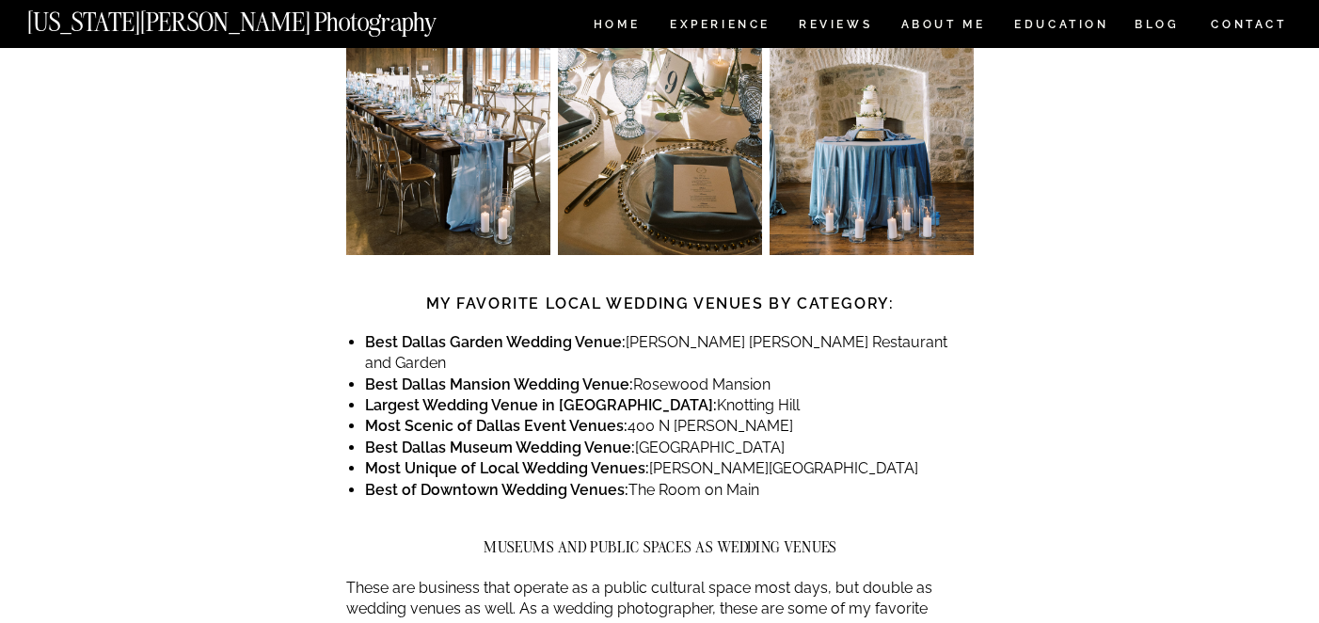
scroll to position [1168, 0]
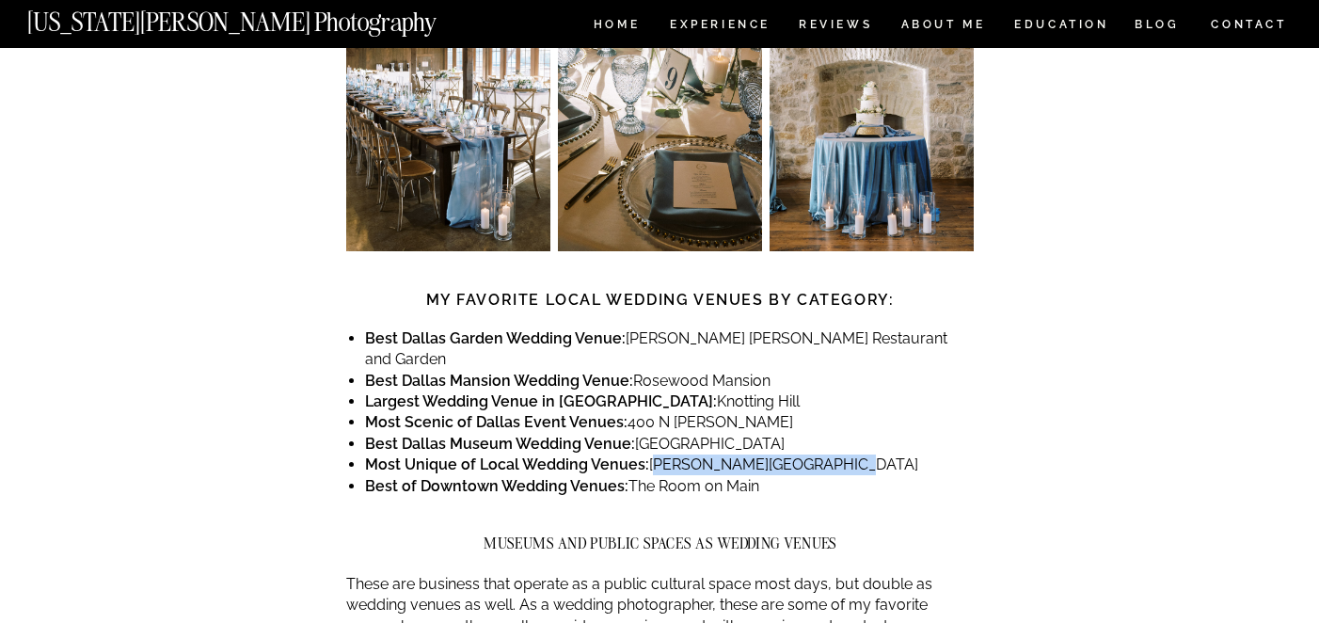
drag, startPoint x: 846, startPoint y: 379, endPoint x: 650, endPoint y: 382, distance: 195.7
click at [650, 454] on li "Most Unique of Local Wedding Venues: [PERSON_NAME][GEOGRAPHIC_DATA]" at bounding box center [669, 464] width 609 height 21
copy li "Meyerson Symphony Center"
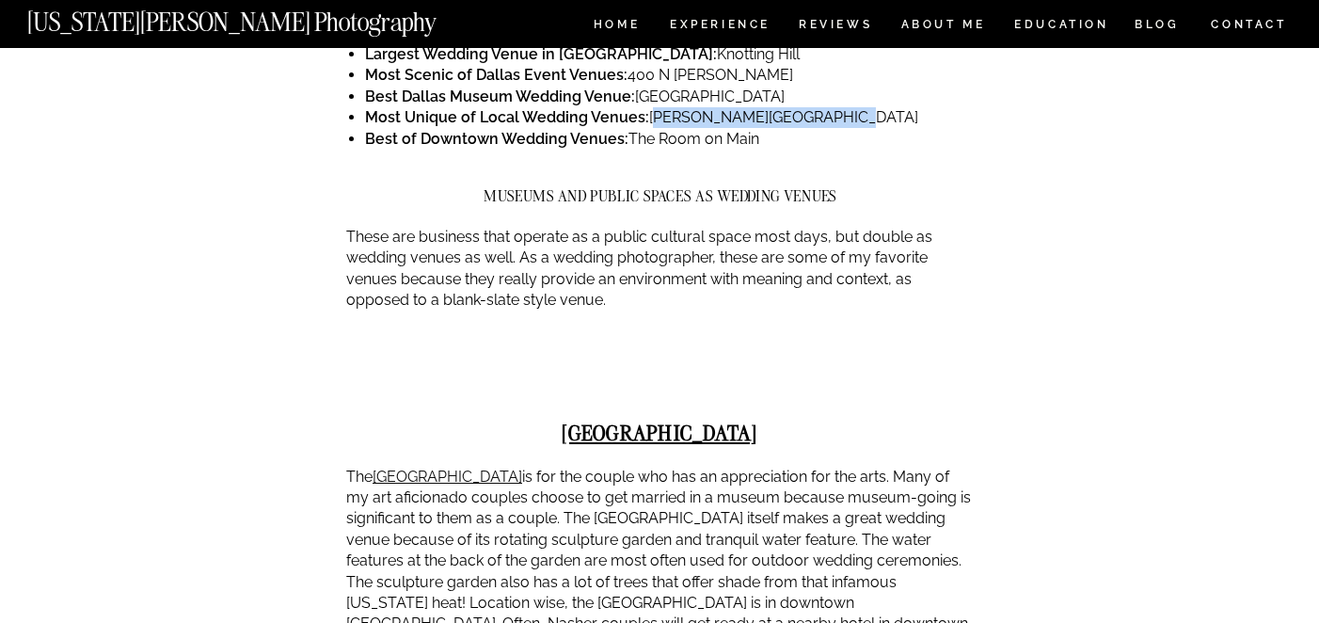
scroll to position [1605, 0]
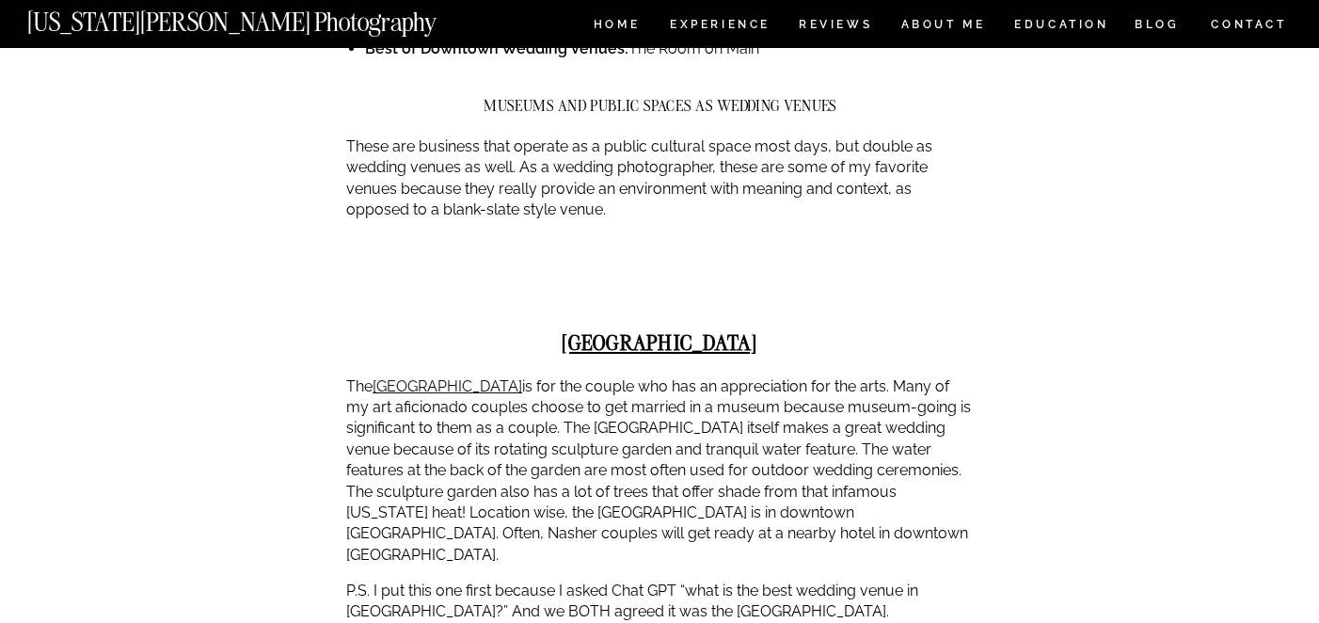
click at [964, 404] on p "The Nasher Sculpture Center is for the couple who has an appreciation for the a…" at bounding box center [660, 471] width 628 height 190
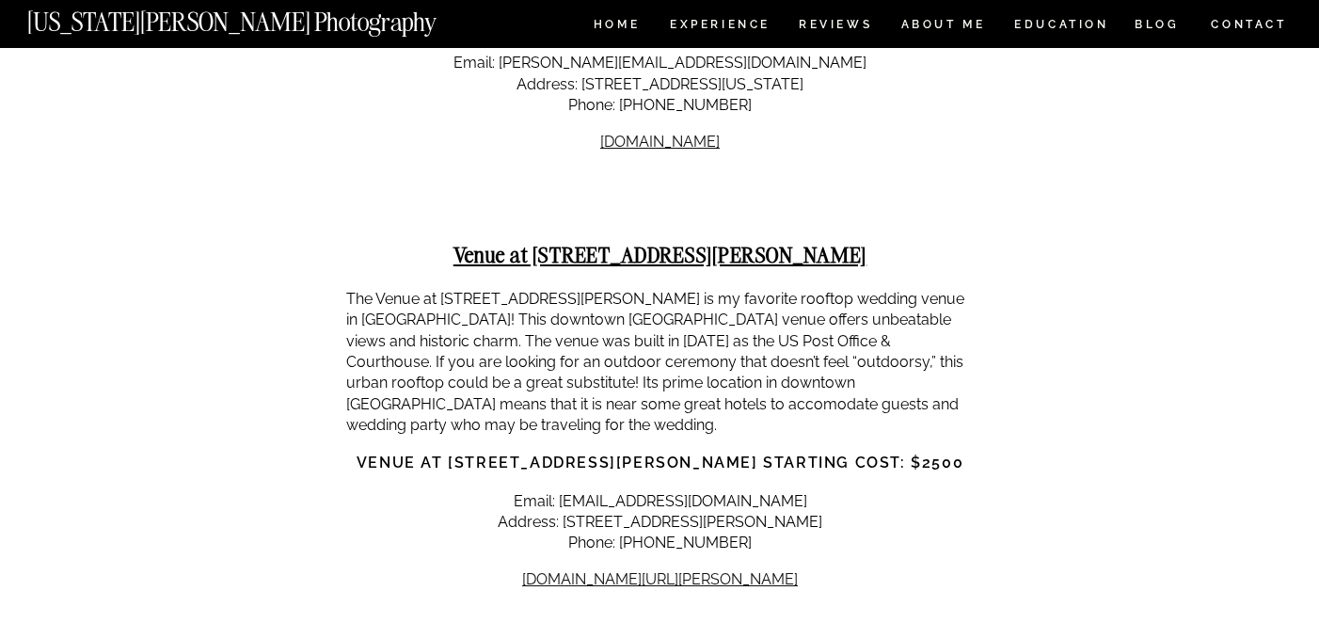
scroll to position [19629, 0]
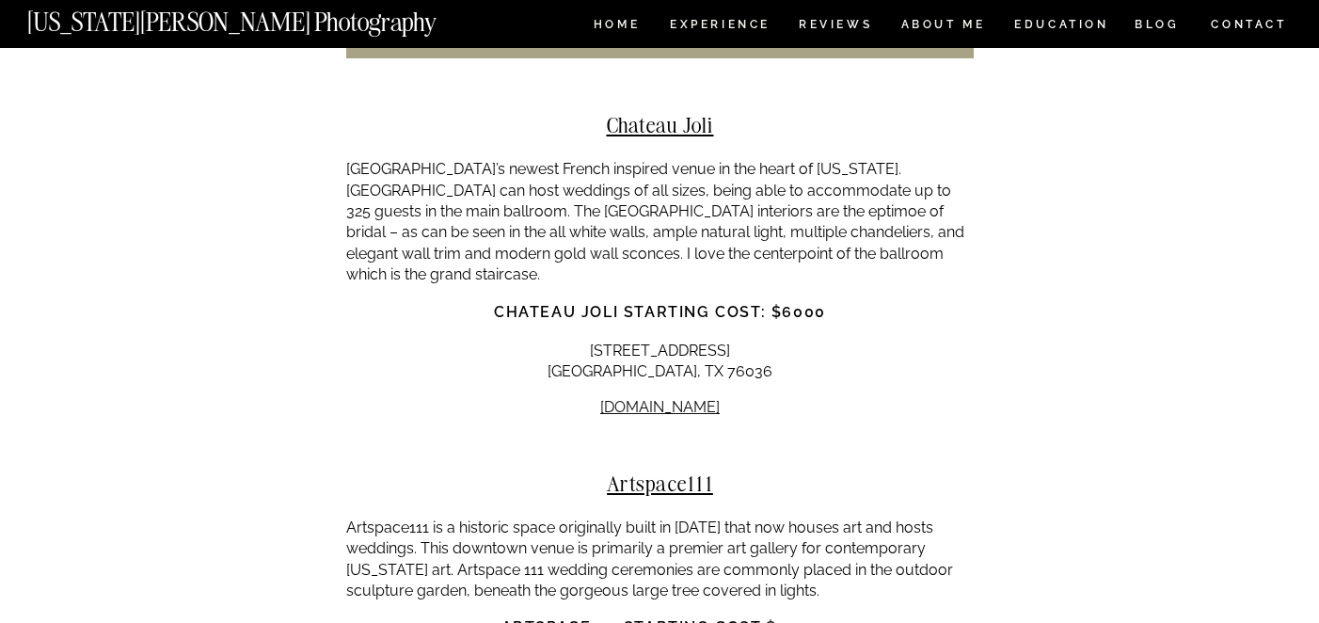
scroll to position [10851, 0]
